Goal: Navigation & Orientation: Find specific page/section

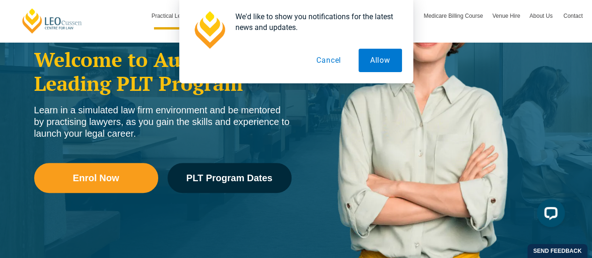
click at [321, 66] on button "Cancel" at bounding box center [329, 60] width 48 height 23
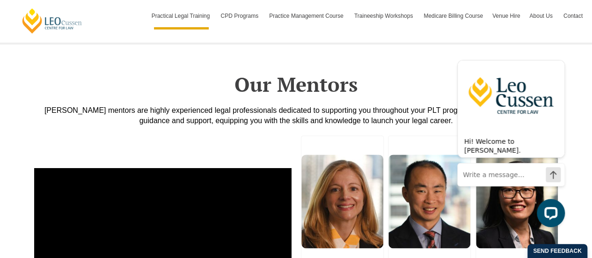
scroll to position [2372, 0]
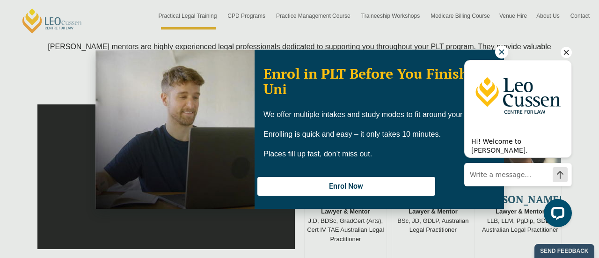
click at [497, 48] on div "Hi! Welcome to Leo Cussen. Ask me anything. I'm here to help! Chat now" at bounding box center [519, 121] width 108 height 148
click at [497, 49] on div "Hi! Welcome to Leo Cussen. Ask me anything. I'm here to help! Chat now" at bounding box center [519, 121] width 108 height 148
click at [501, 51] on div "Hi! Welcome to Leo Cussen. Ask me anything. I'm here to help! Chat now" at bounding box center [519, 121] width 108 height 148
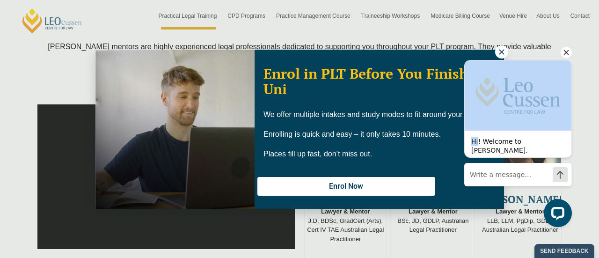
click at [501, 51] on div "Hi! Welcome to Leo Cussen. Ask me anything. I'm here to help! Chat now" at bounding box center [519, 121] width 108 height 148
click at [568, 52] on icon "Hide greeting" at bounding box center [566, 52] width 11 height 11
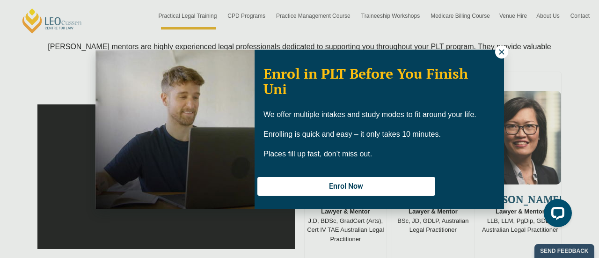
click at [502, 49] on icon at bounding box center [502, 52] width 8 height 8
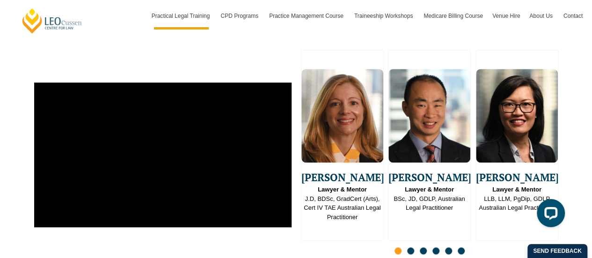
scroll to position [2369, 0]
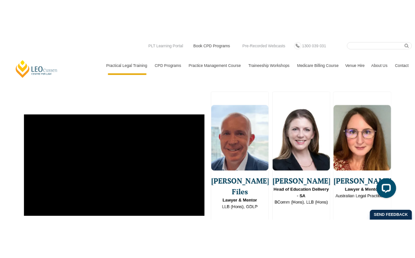
scroll to position [2309, 0]
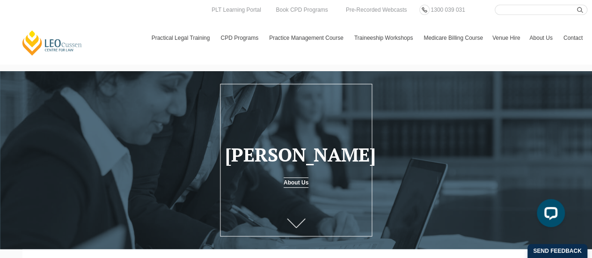
click at [298, 224] on icon at bounding box center [296, 223] width 19 height 9
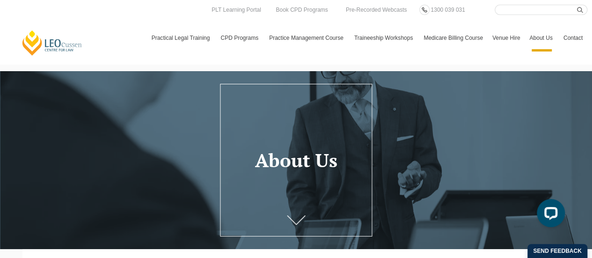
drag, startPoint x: 595, startPoint y: 17, endPoint x: 489, endPoint y: 1, distance: 107.0
click at [489, 1] on header "[PERSON_NAME] Centre for Law Search here Practical Legal Training Our Practical…" at bounding box center [296, 32] width 592 height 64
